Goal: Find specific page/section: Find specific page/section

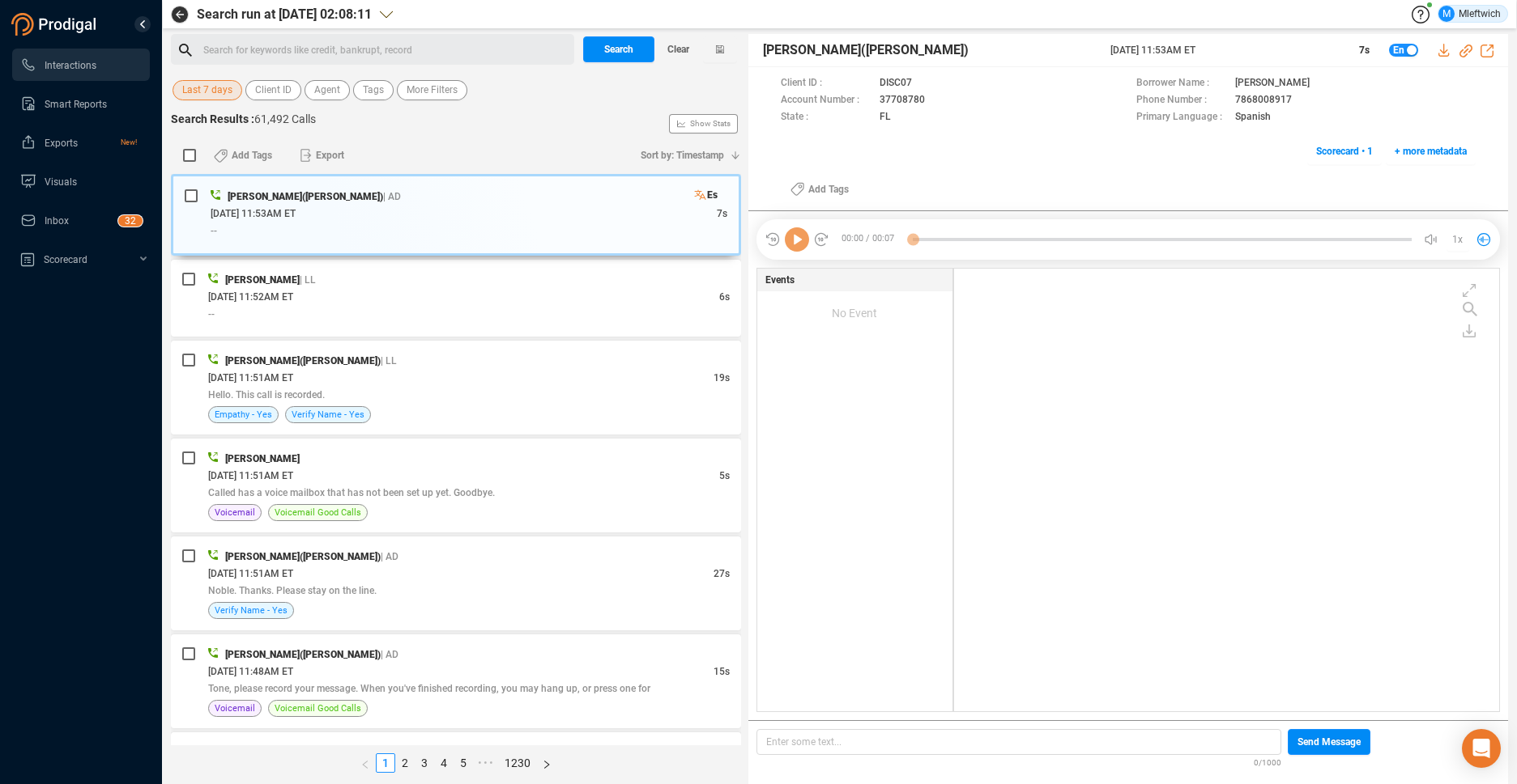
scroll to position [439, 536]
click at [286, 89] on span "Client ID" at bounding box center [273, 89] width 37 height 20
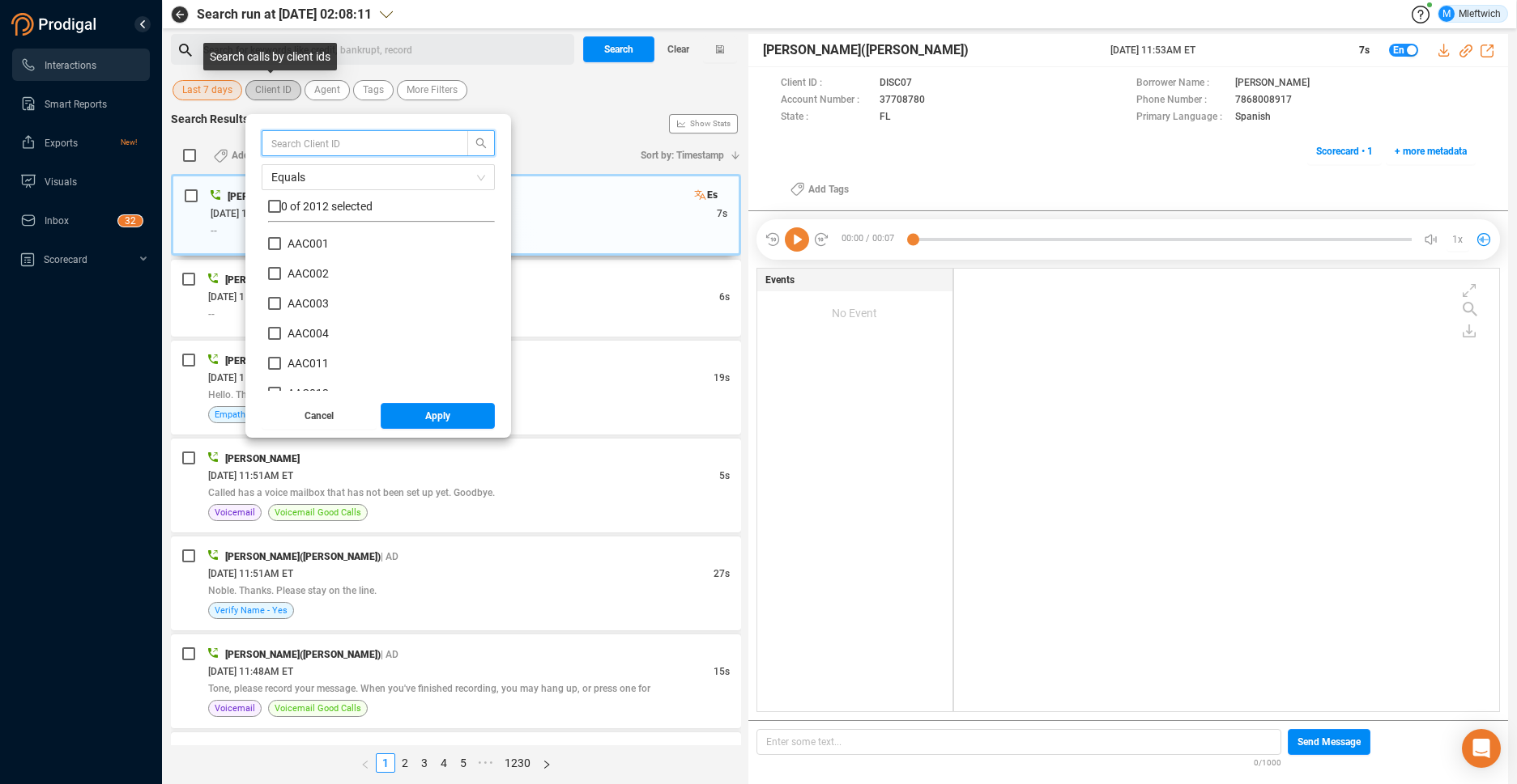
scroll to position [151, 219]
click at [330, 140] on input "text" at bounding box center [357, 143] width 171 height 18
type input "hjac"
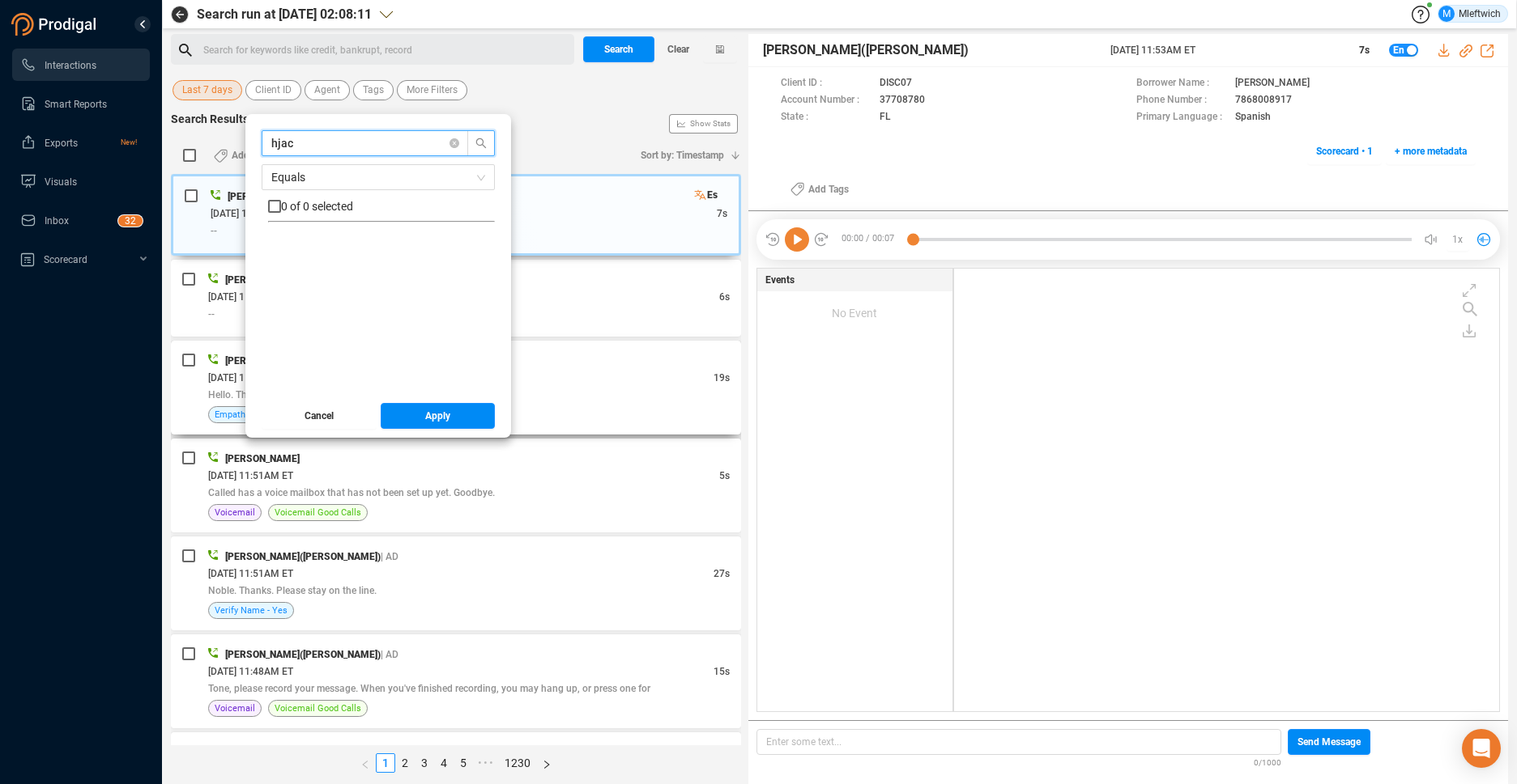
click at [320, 414] on span "Cancel" at bounding box center [319, 416] width 29 height 26
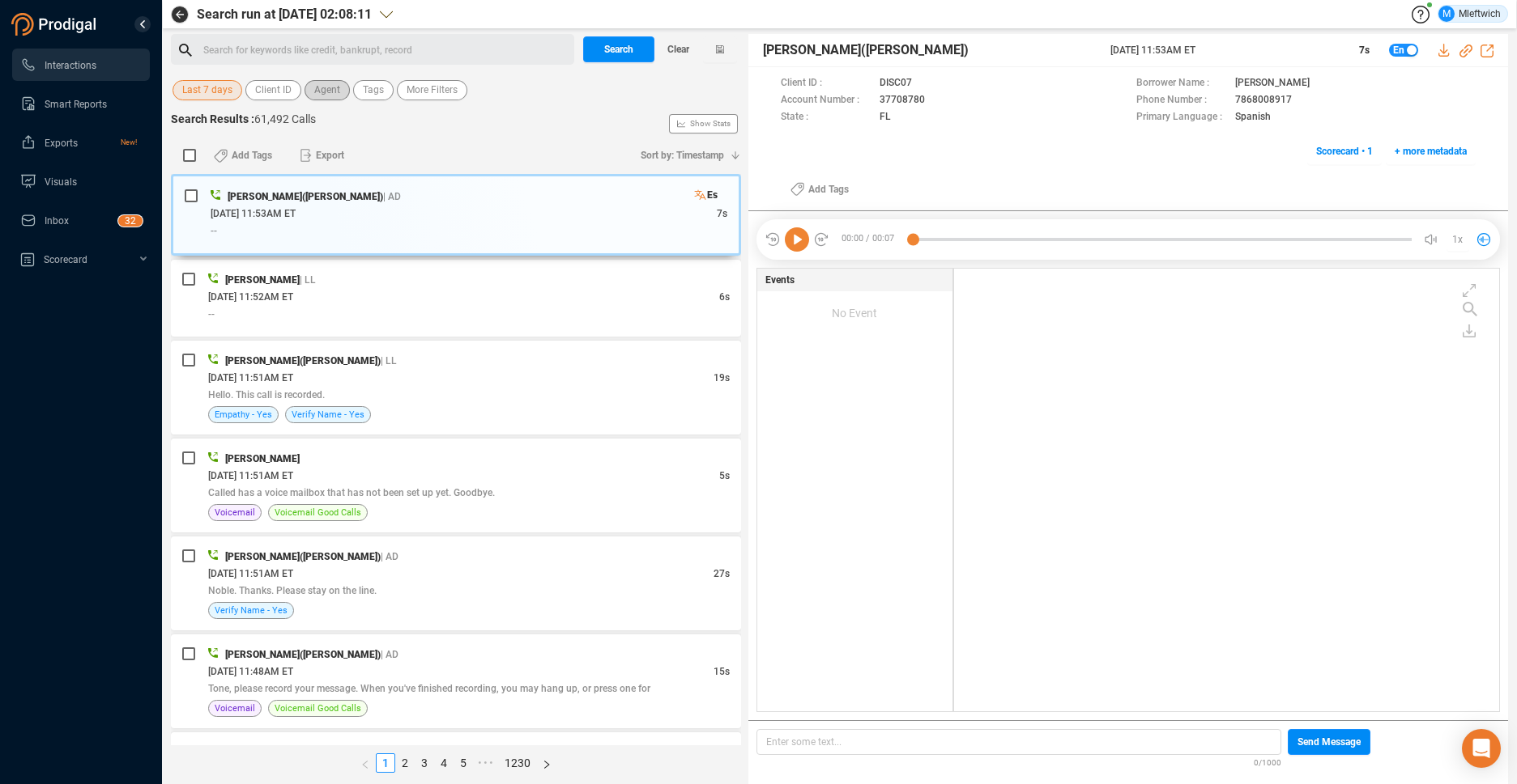
click at [332, 91] on span "Agent" at bounding box center [326, 89] width 26 height 20
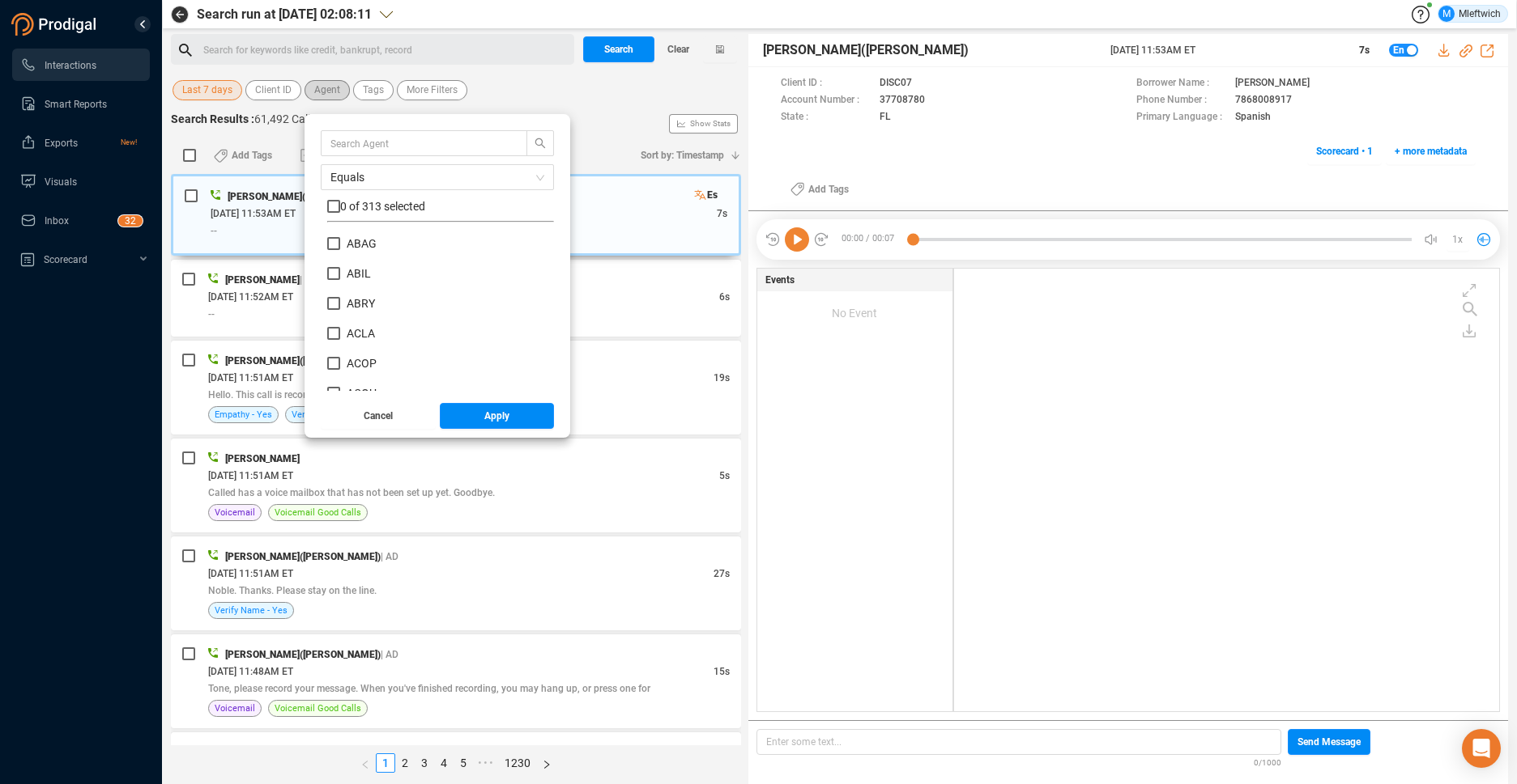
click at [332, 91] on span "Agent" at bounding box center [326, 89] width 26 height 20
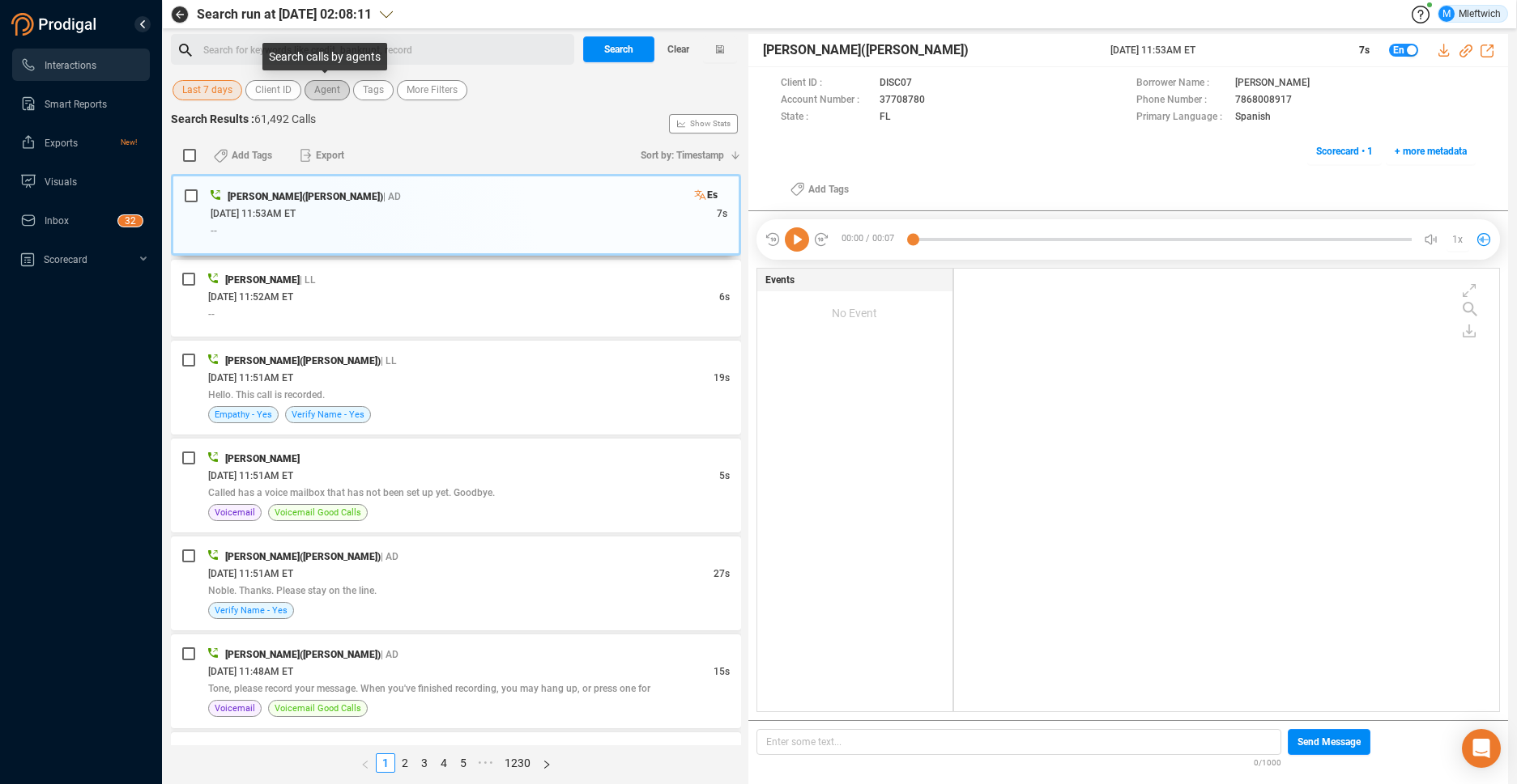
click at [332, 91] on span "Agent" at bounding box center [326, 89] width 26 height 20
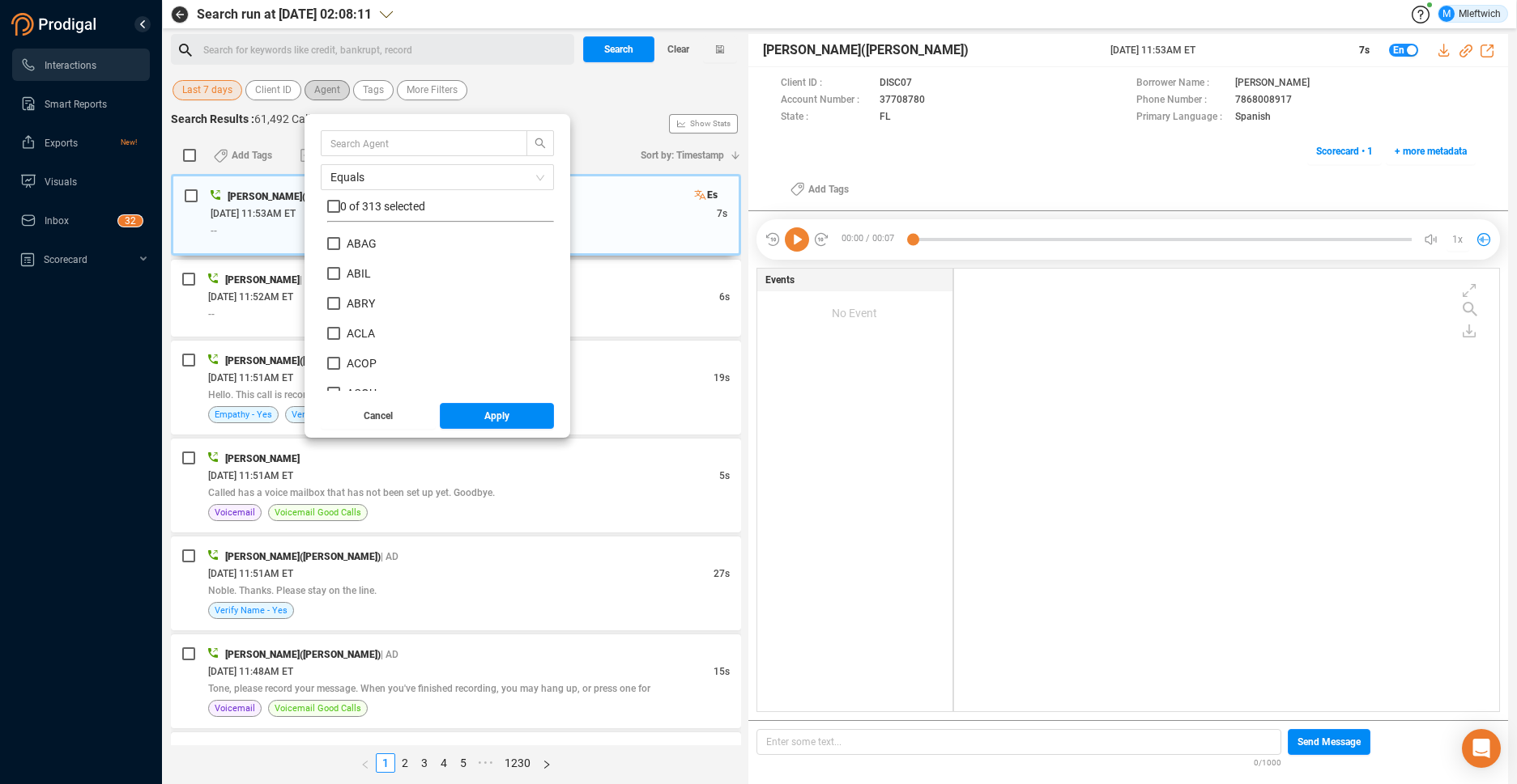
click at [333, 85] on span "Agent" at bounding box center [326, 89] width 26 height 20
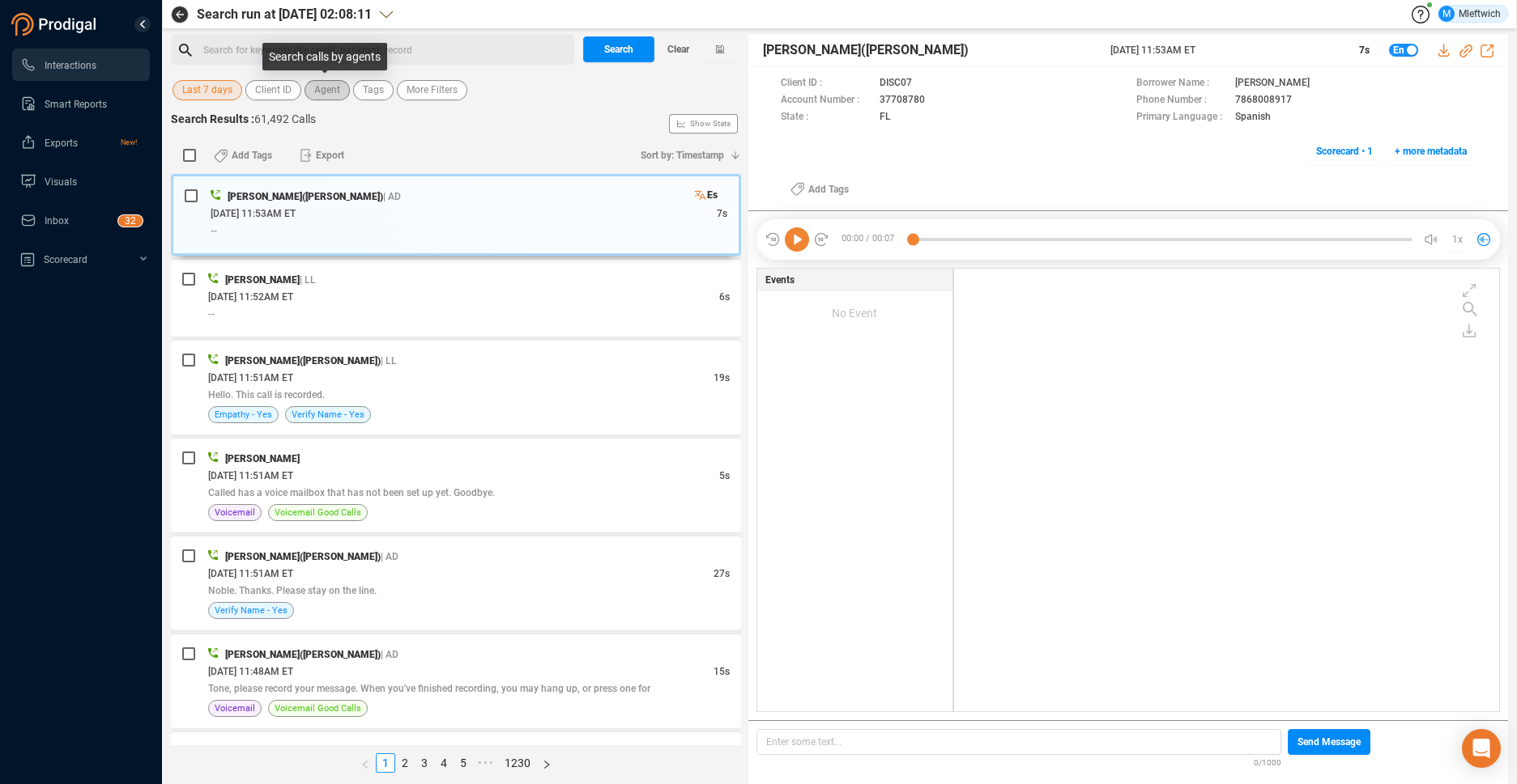
click at [333, 85] on span "Agent" at bounding box center [326, 89] width 26 height 20
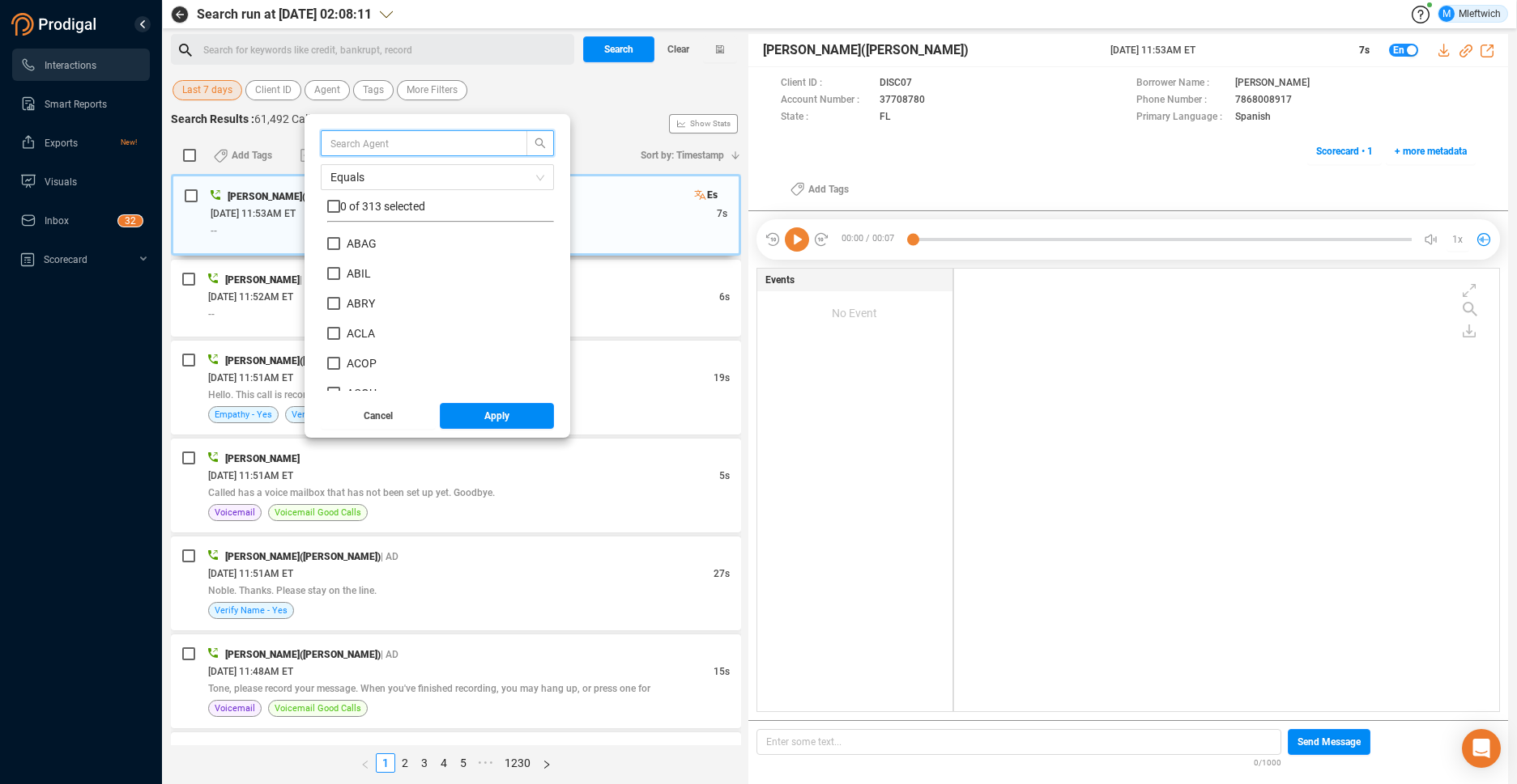
drag, startPoint x: 409, startPoint y: 145, endPoint x: 435, endPoint y: 158, distance: 29.1
click at [409, 145] on input "text" at bounding box center [416, 143] width 171 height 18
type input "hjac"
drag, startPoint x: 335, startPoint y: 243, endPoint x: 355, endPoint y: 264, distance: 29.0
click at [339, 244] on label "HJAC" at bounding box center [354, 244] width 55 height 17
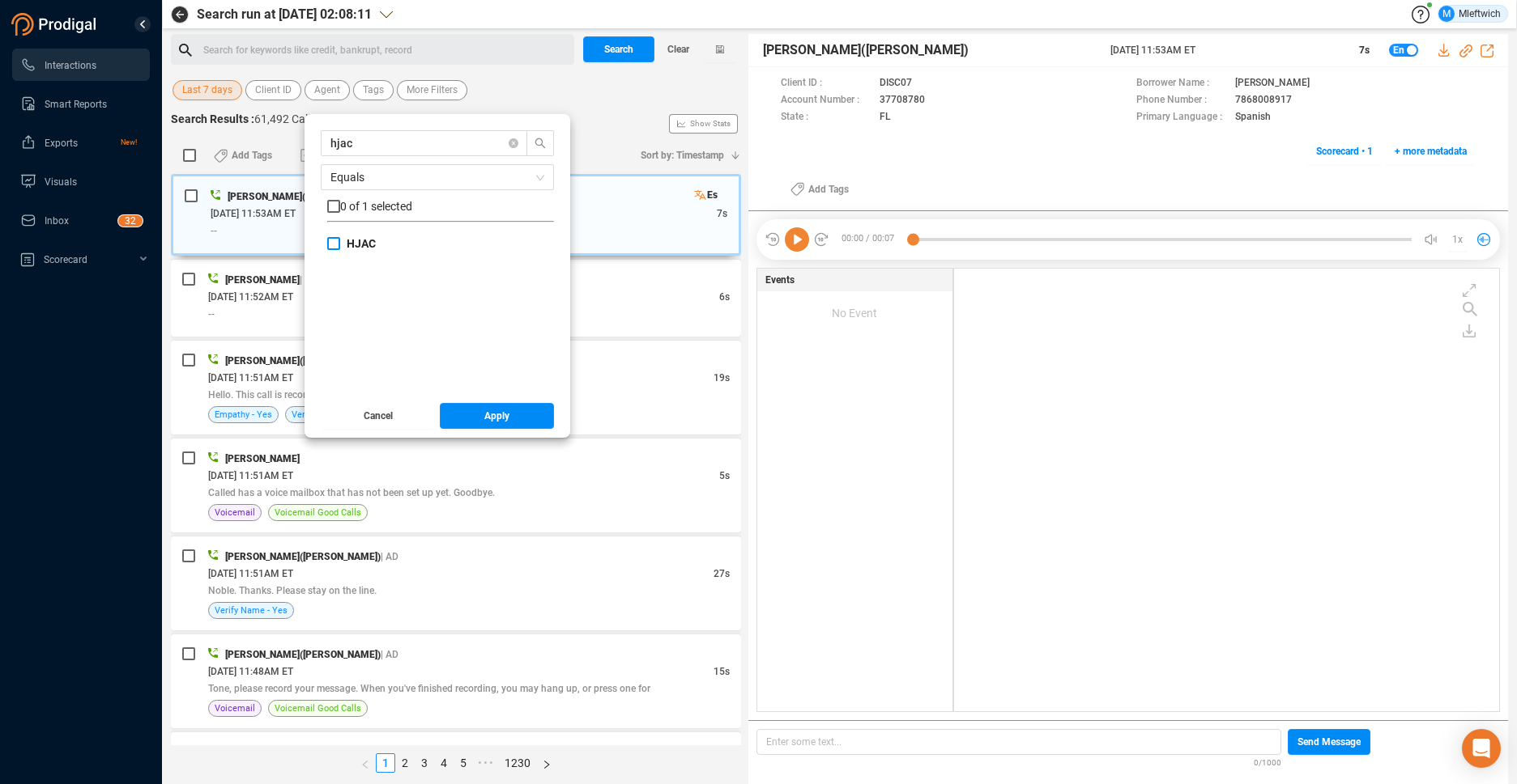
click at [339, 244] on input "HJAC" at bounding box center [333, 243] width 13 height 13
checkbox input "true"
click at [502, 414] on span "Apply" at bounding box center [497, 416] width 25 height 26
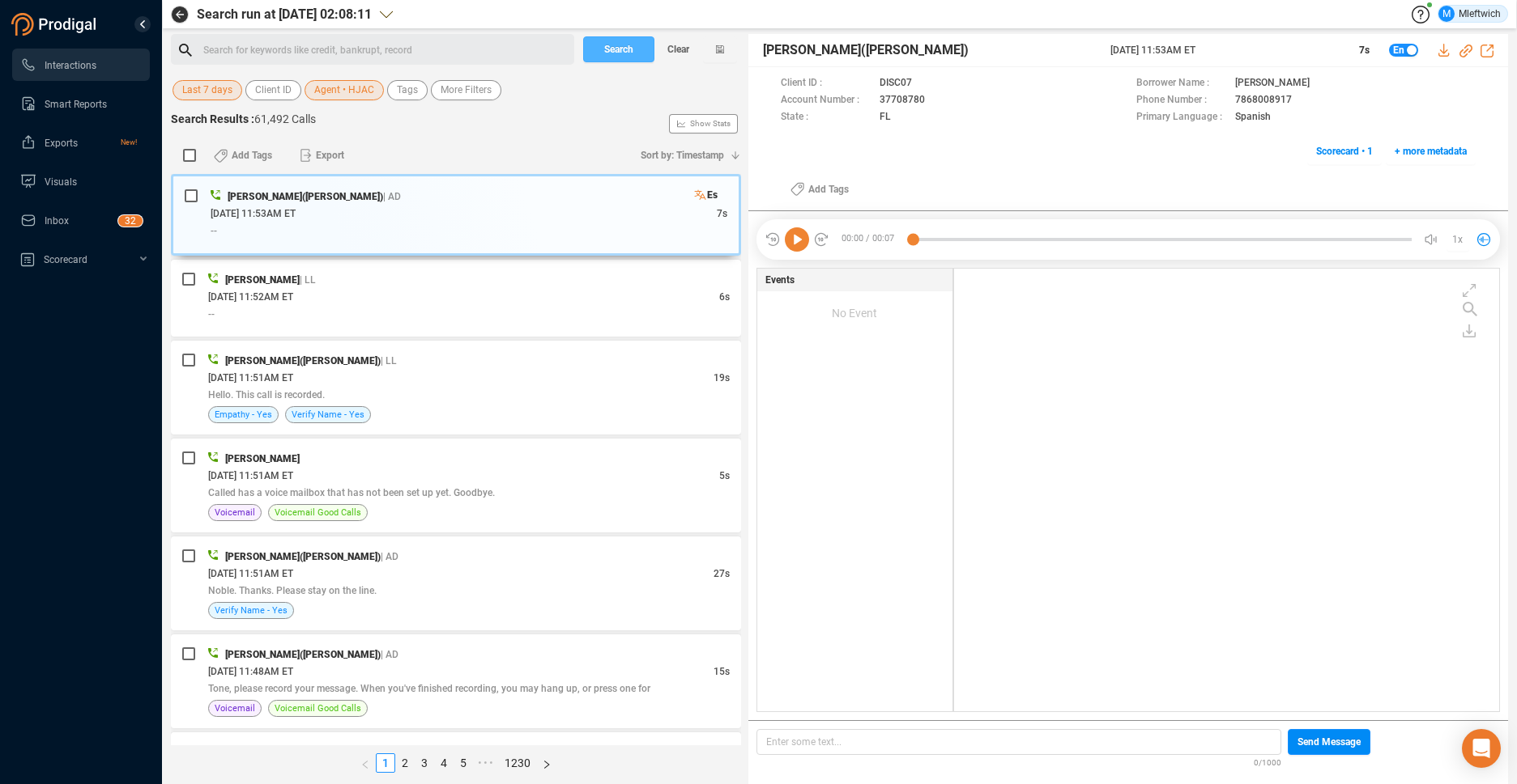
click at [618, 51] on span "Search" at bounding box center [619, 49] width 29 height 26
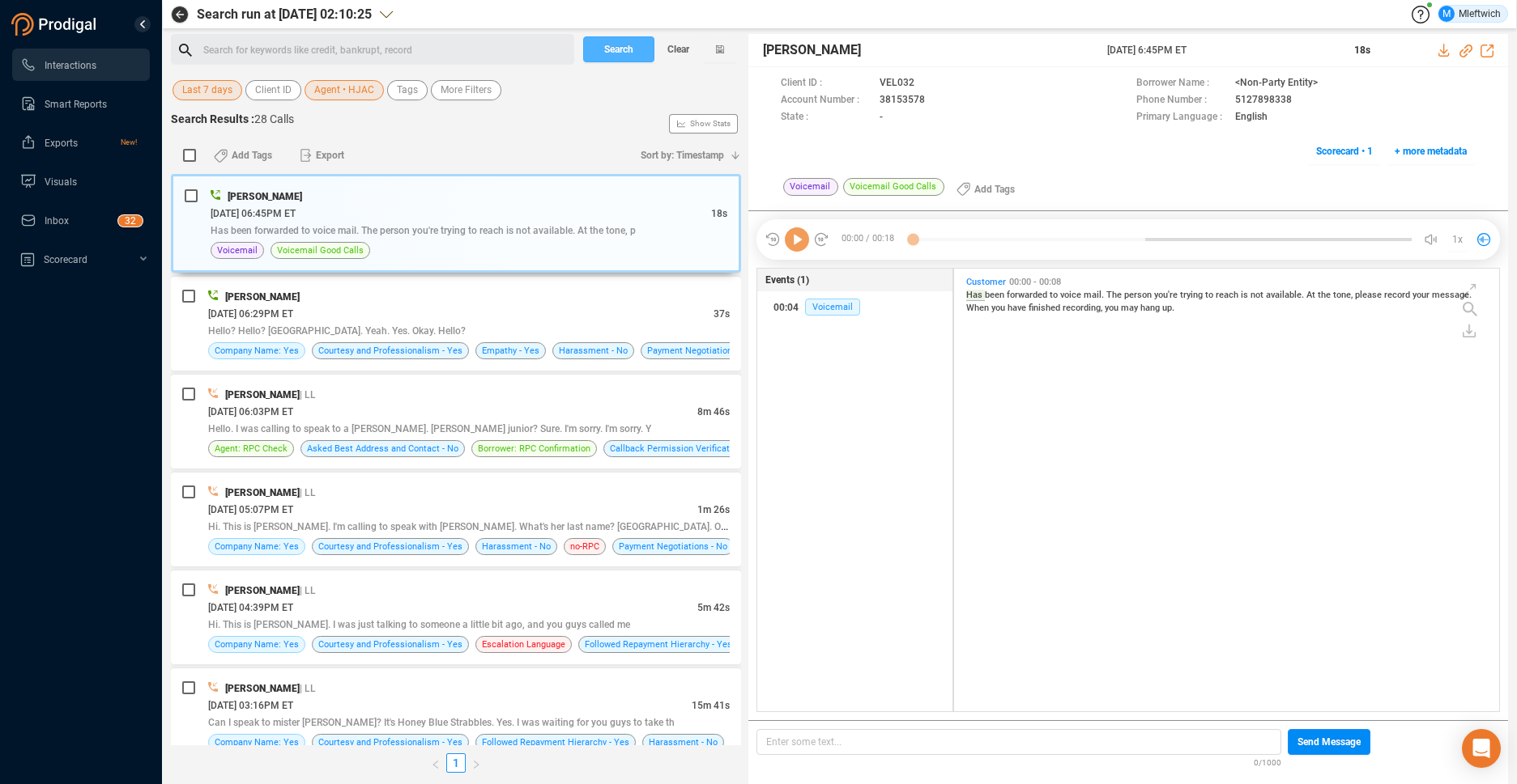
scroll to position [439, 536]
click at [476, 588] on div "Hassan Jackson | LL" at bounding box center [469, 591] width 522 height 17
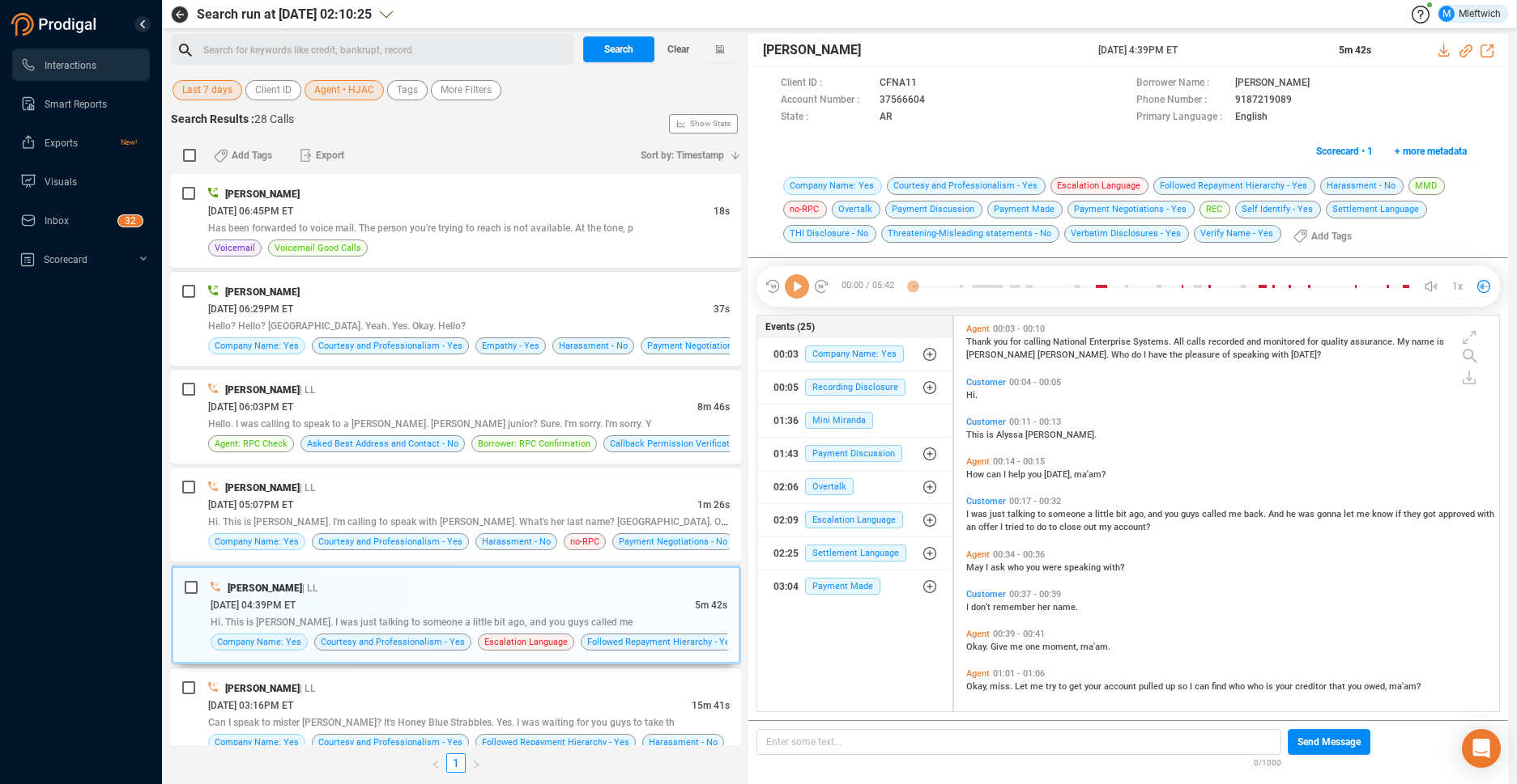
scroll to position [392, 536]
click at [537, 417] on div "Hello. I was calling to speak to a Marty Pierce. Luis Longoria junior? Sure. I'…" at bounding box center [469, 424] width 522 height 17
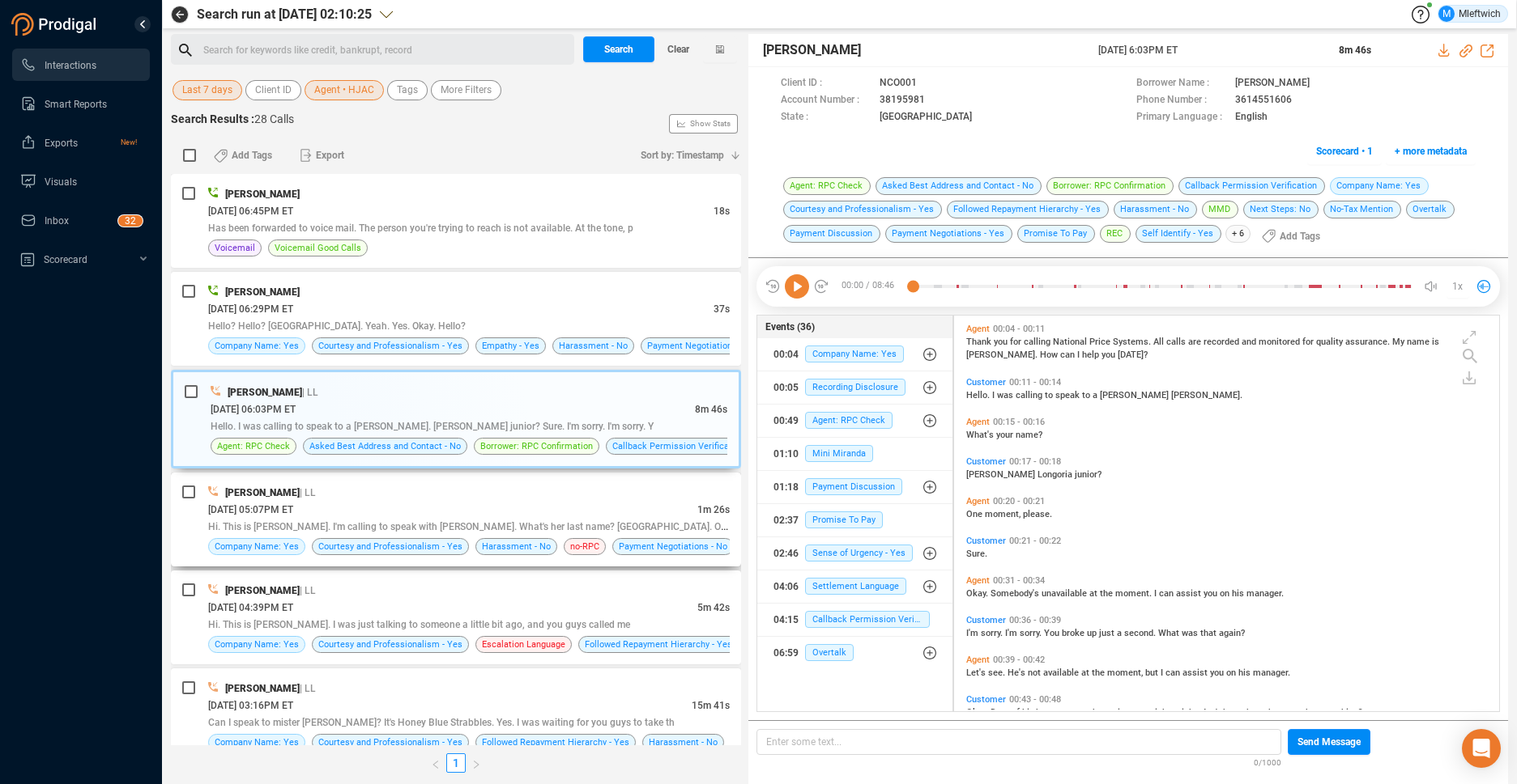
click at [506, 522] on span "Hi. This is Shasta McCales. I'm calling to speak with Nicole. What's her last n…" at bounding box center [482, 525] width 550 height 13
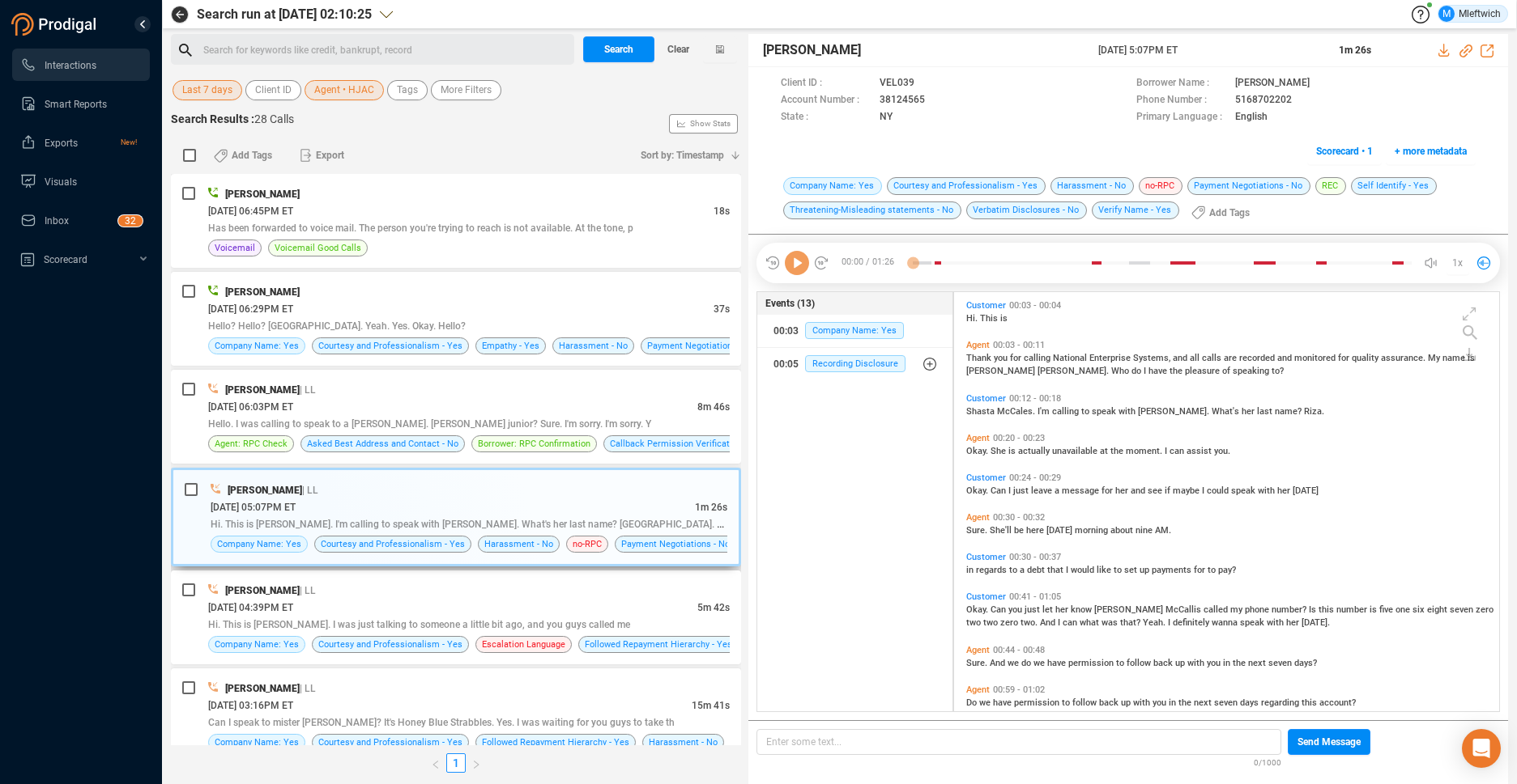
scroll to position [416, 536]
click at [499, 606] on div "10/08/2025 @ 04:39PM ET" at bounding box center [452, 608] width 489 height 17
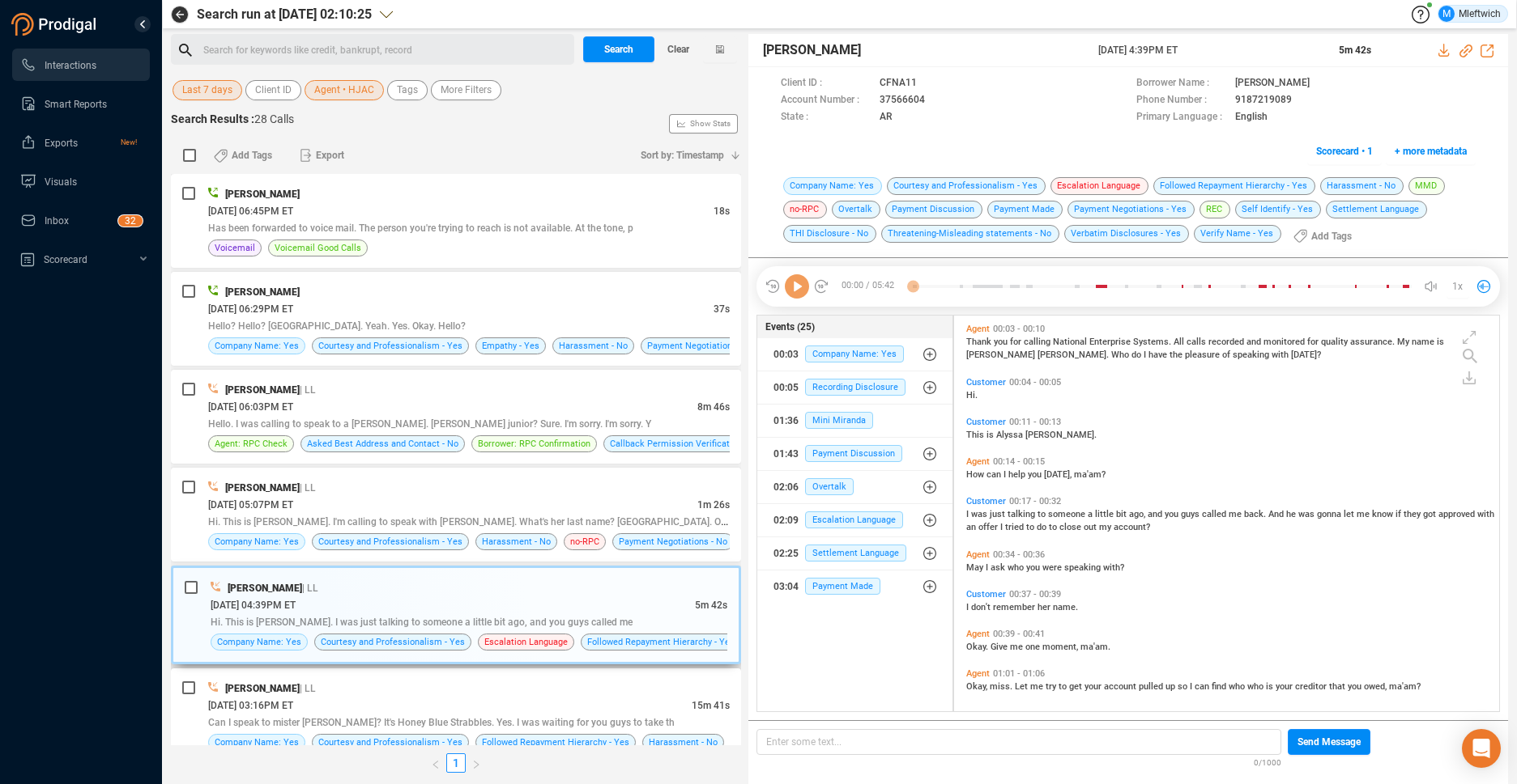
scroll to position [392, 536]
click at [499, 606] on div "10/08/2025 @ 04:39PM ET" at bounding box center [452, 605] width 484 height 17
click at [933, 99] on icon at bounding box center [938, 100] width 13 height 13
drag, startPoint x: 760, startPoint y: 48, endPoint x: 865, endPoint y: 48, distance: 105.0
click at [865, 48] on div "Hassan Jackson 08 Oct 2025 @ 4:39PM ET 5m 42s" at bounding box center [1128, 50] width 759 height 34
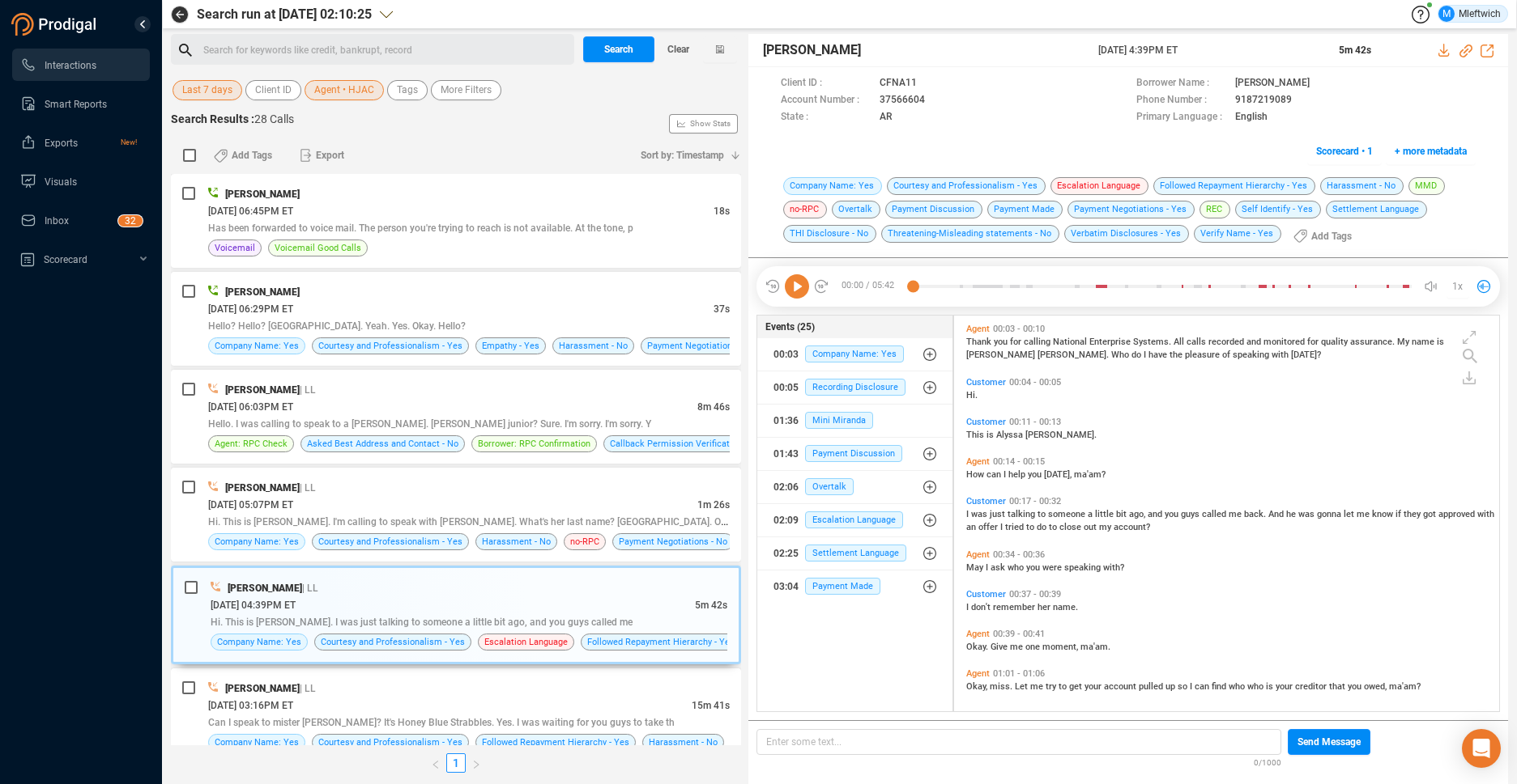
copy span "Hassan Jackson"
